Goal: Task Accomplishment & Management: Use online tool/utility

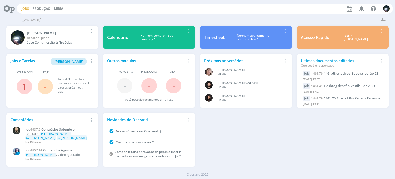
click at [25, 10] on link "Jobs" at bounding box center [24, 8] width 7 height 4
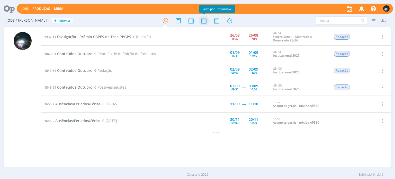
click at [203, 24] on icon at bounding box center [204, 21] width 9 height 10
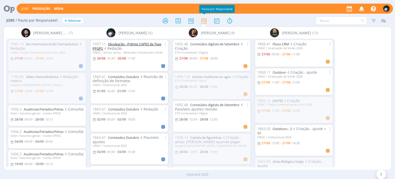
click at [120, 44] on link "Divulgação - Prêmio CAPES de Tese PPGPS" at bounding box center [127, 46] width 69 height 9
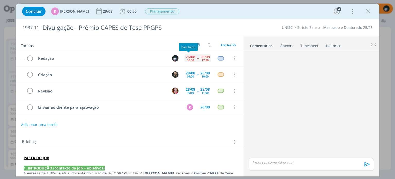
click at [186, 57] on div "26/08" at bounding box center [191, 57] width 10 height 4
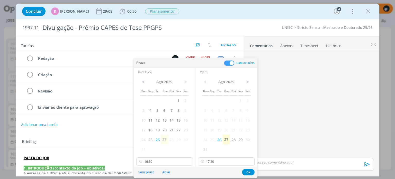
click at [165, 141] on span "27" at bounding box center [164, 140] width 7 height 10
click at [165, 140] on span "27" at bounding box center [164, 140] width 7 height 10
click at [164, 139] on span "27" at bounding box center [164, 140] width 7 height 10
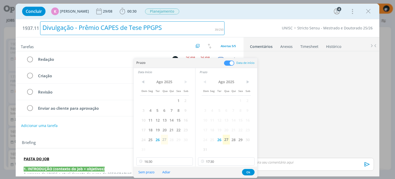
click at [209, 25] on div "Divulgação - Prêmio CAPES de Tese PPGPS" at bounding box center [132, 28] width 185 height 14
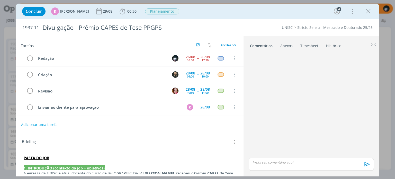
click at [217, 16] on div "Concluir K Karoline Arend 29/08 00:30 Iniciar Apontar Data * 27/08/2025 Horas *…" at bounding box center [198, 11] width 356 height 12
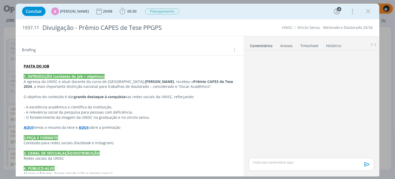
scroll to position [103, 0]
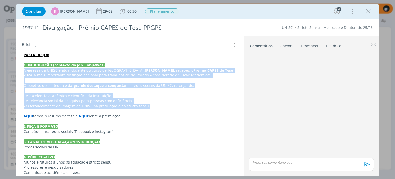
drag, startPoint x: 23, startPoint y: 71, endPoint x: 151, endPoint y: 107, distance: 133.1
click at [151, 107] on div "PASTA DO JOB 1. INTRODUÇÃO (contexto do job + objetivos) A egressa da UNISC e a…" at bounding box center [130, 154] width 220 height 208
copy div "A egressa da UNISC e atual docente do curso de Fisioterapia, Camila Dubow , rec…"
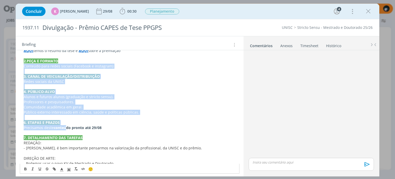
scroll to position [180, 0]
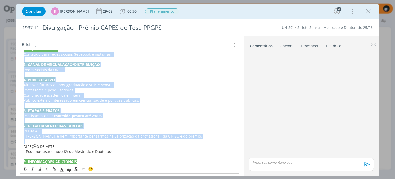
drag, startPoint x: 21, startPoint y: 78, endPoint x: 167, endPoint y: 139, distance: 158.6
click at [167, 139] on div "PASTA DO JOB 1. INTRODUÇÃO (contexto do job + objetivos) A egressa da UNISC e a…" at bounding box center [130, 77] width 220 height 208
copy div "Conteúdo para redes sociais (Facebook e instagram) 3. CANAL DE VEICUALAÇÃO/DIST…"
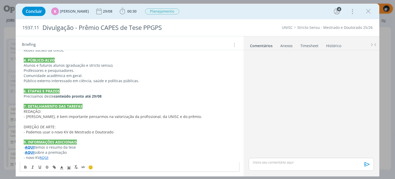
click at [46, 157] on link "AQUI" at bounding box center [44, 157] width 9 height 5
click at [63, 148] on link "https://app4.operand.com.br/jobs/14008" at bounding box center [57, 147] width 39 height 7
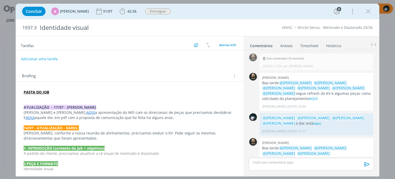
scroll to position [105, 0]
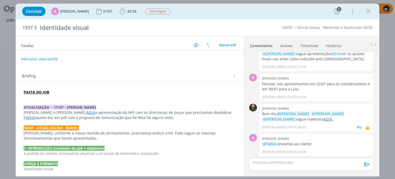
click at [324, 120] on link "AQUI." at bounding box center [329, 119] width 10 height 5
